Goal: Task Accomplishment & Management: Manage account settings

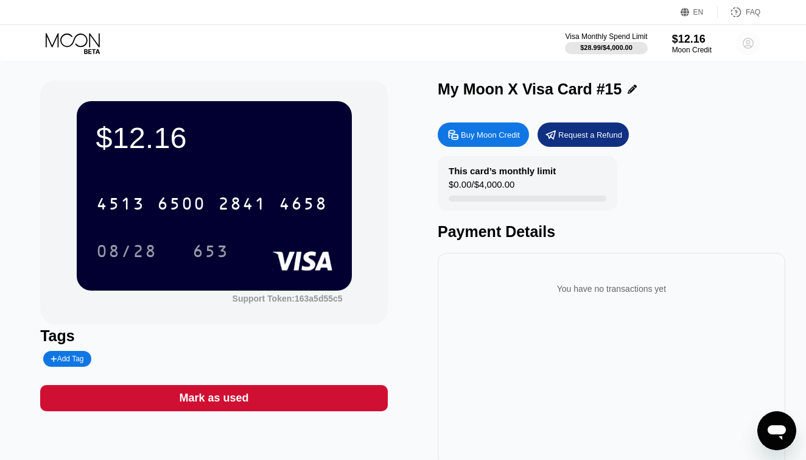
click at [752, 41] on circle at bounding box center [748, 43] width 24 height 24
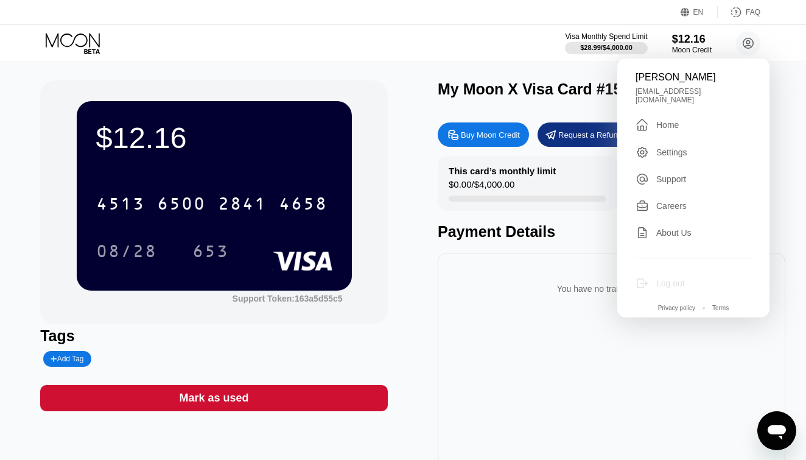
click at [686, 277] on div "Log out" at bounding box center [694, 283] width 116 height 13
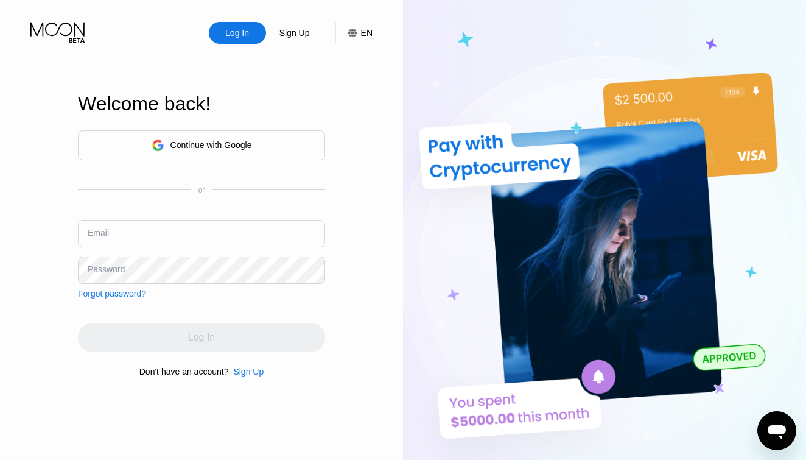
click at [274, 139] on div "Continue with Google" at bounding box center [201, 145] width 247 height 30
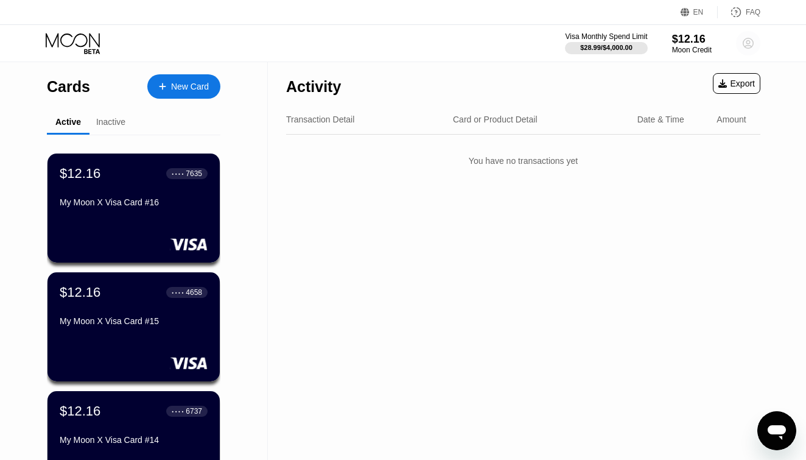
click at [752, 40] on icon at bounding box center [749, 43] width 10 height 10
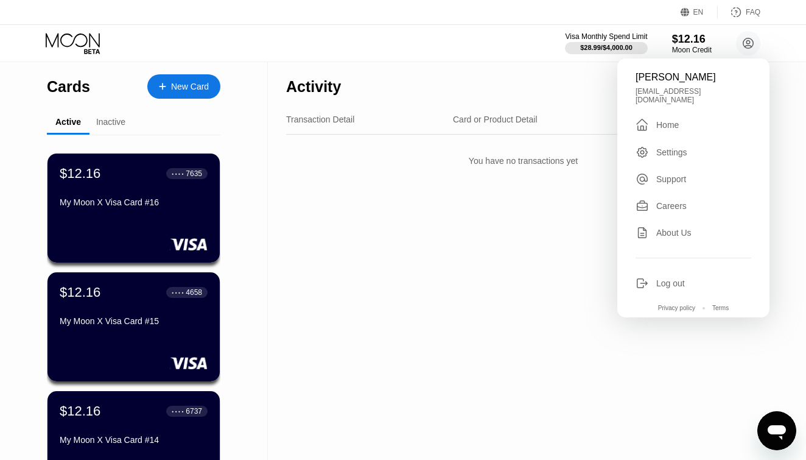
click at [671, 278] on div "Log out" at bounding box center [671, 283] width 29 height 10
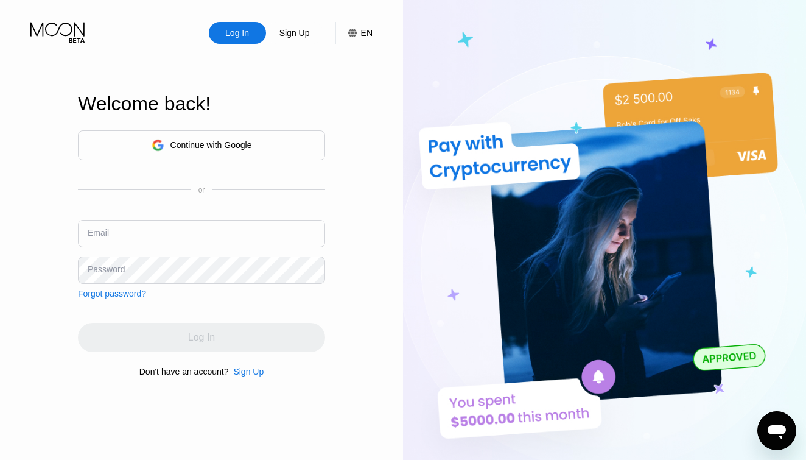
click at [298, 35] on div "Sign Up" at bounding box center [294, 33] width 33 height 12
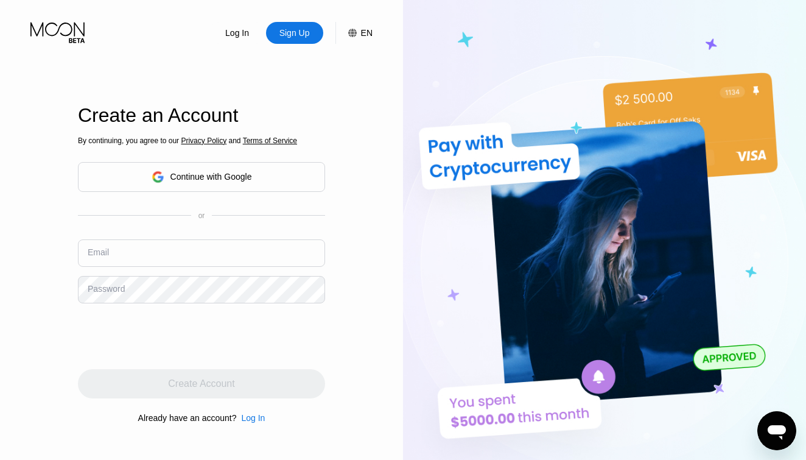
click at [256, 198] on div "By continuing, you agree to our Privacy Policy and Terms of Service Continue wi…" at bounding box center [201, 279] width 247 height 293
click at [205, 183] on div "Continue with Google" at bounding box center [202, 176] width 100 height 19
